Goal: Information Seeking & Learning: Learn about a topic

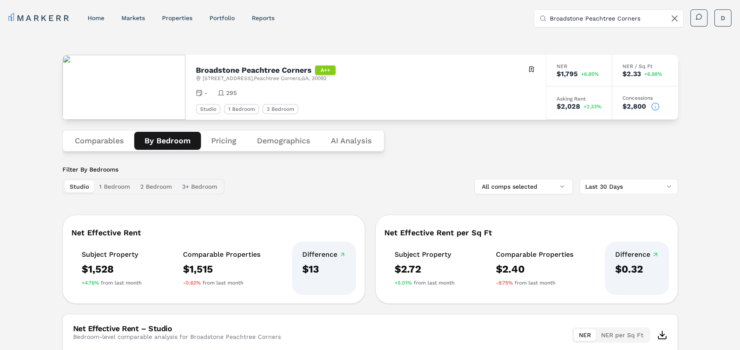
click at [622, 16] on input "Broadstone Peachtree Corners" at bounding box center [614, 18] width 128 height 17
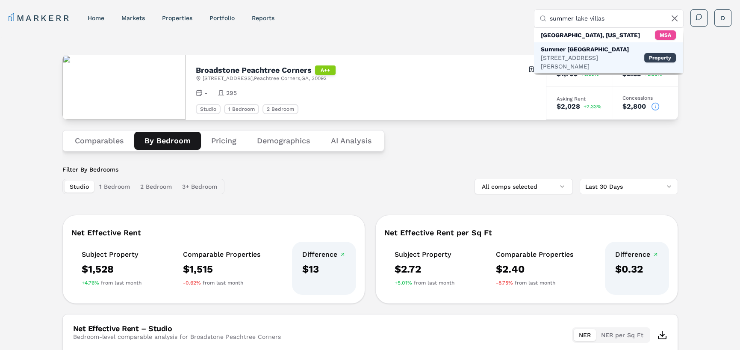
type input "summer lake villas"
click at [617, 51] on div "Summer [GEOGRAPHIC_DATA]" at bounding box center [592, 49] width 103 height 9
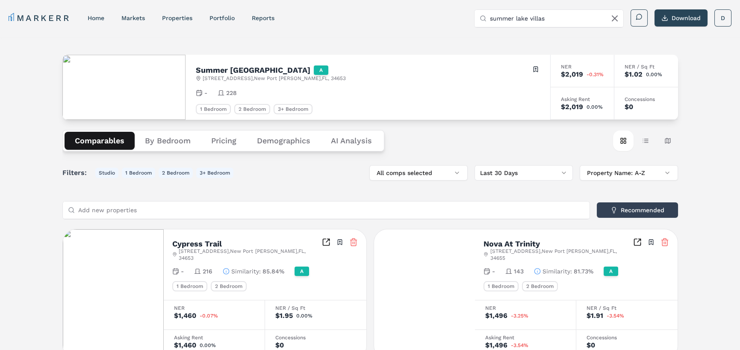
click at [353, 144] on Analysis "AI Analysis" at bounding box center [351, 141] width 62 height 18
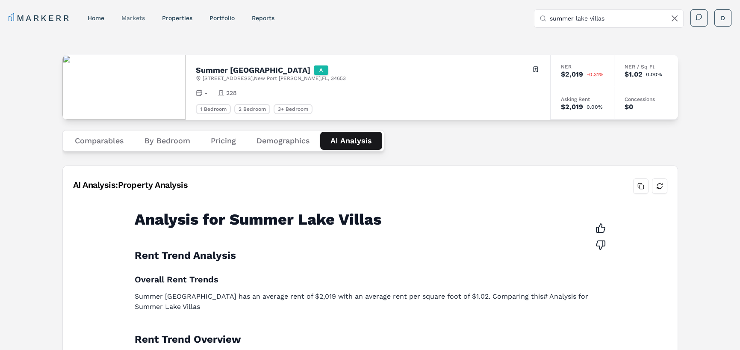
click at [128, 17] on link "markets" at bounding box center [133, 18] width 24 height 7
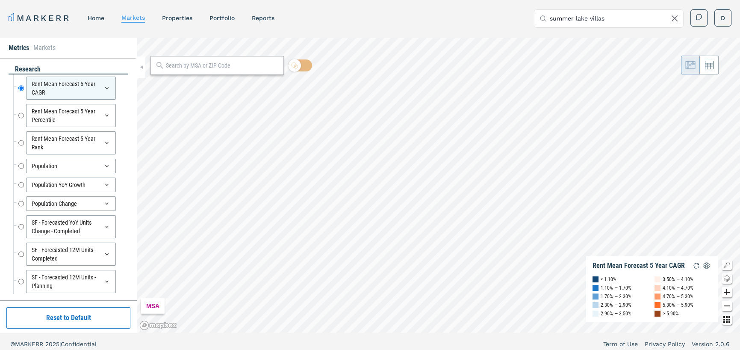
click at [263, 69] on input "text" at bounding box center [222, 65] width 113 height 9
type input "new port [PERSON_NAME]"
click at [221, 84] on span "[GEOGRAPHIC_DATA][PERSON_NAME], [US_STATE] MSA" at bounding box center [216, 84] width 133 height 17
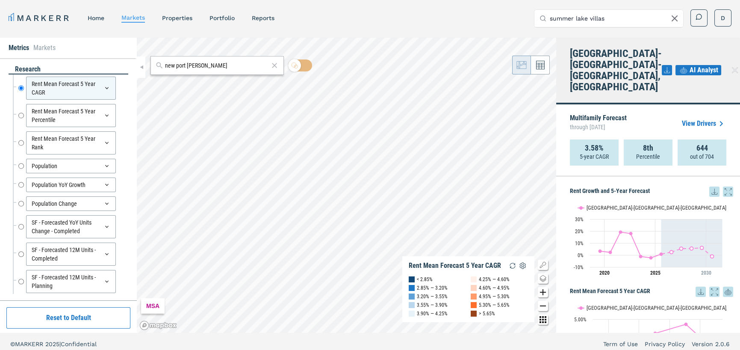
click at [698, 119] on div "Multifamily Forecast through [DATE] View Drivers" at bounding box center [648, 124] width 156 height 32
click at [699, 118] on link "View Drivers" at bounding box center [704, 123] width 44 height 10
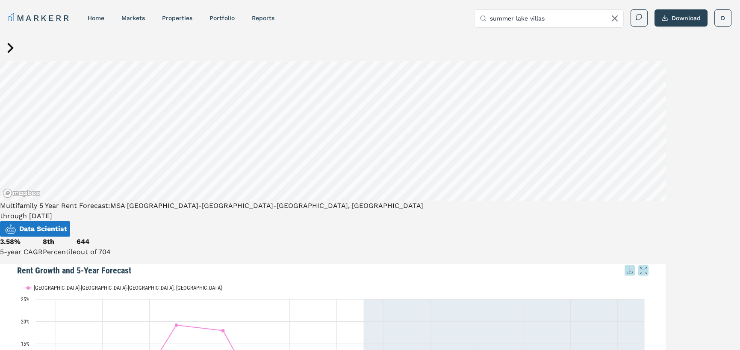
click at [9, 56] on icon at bounding box center [10, 48] width 21 height 21
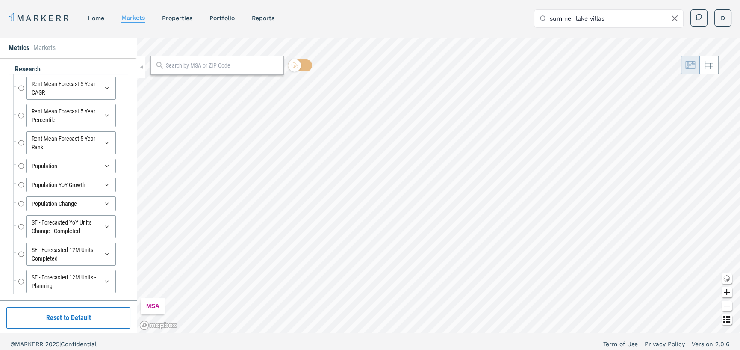
radio input "true"
